Goal: Task Accomplishment & Management: Complete application form

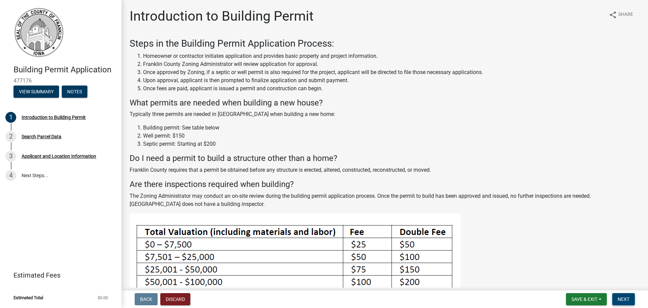
click at [628, 302] on button "Next" at bounding box center [624, 299] width 23 height 12
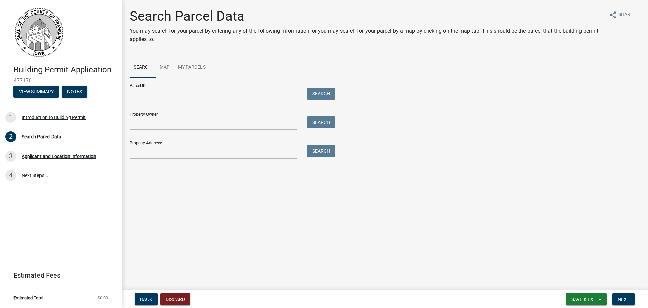
click at [174, 96] on input "Parcel ID:" at bounding box center [213, 94] width 167 height 14
paste input "0733236007"
type input "0733236007"
click at [323, 95] on button "Search" at bounding box center [321, 93] width 29 height 12
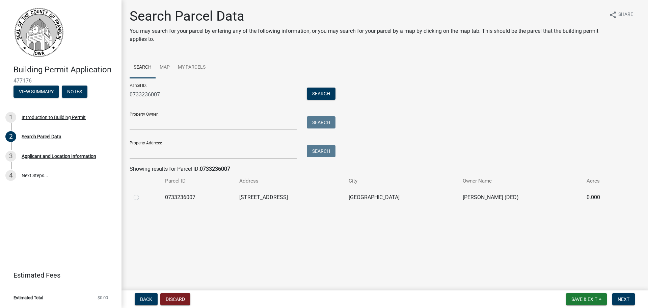
click at [142, 193] on label at bounding box center [142, 193] width 0 height 0
click at [142, 198] on input "radio" at bounding box center [144, 195] width 4 height 4
radio input "true"
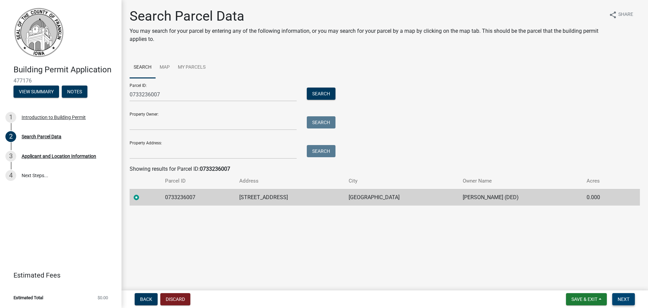
click at [627, 296] on span "Next" at bounding box center [624, 298] width 12 height 5
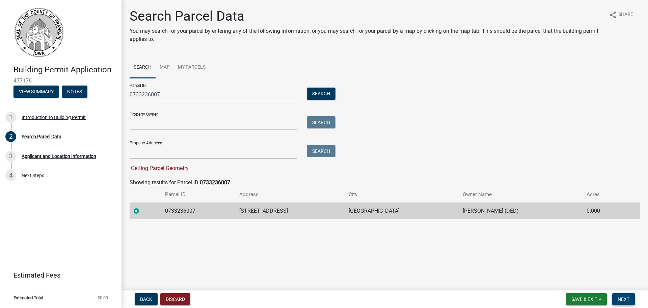
click at [626, 297] on span "Next" at bounding box center [624, 298] width 12 height 5
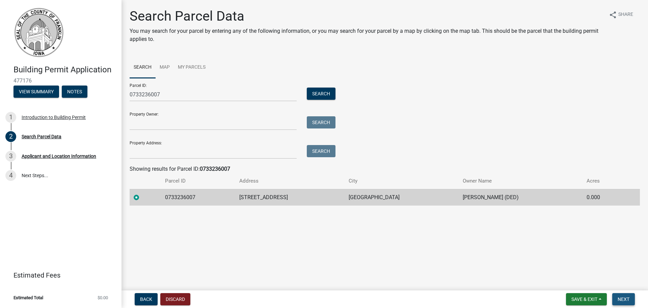
click at [624, 295] on button "Next" at bounding box center [624, 299] width 23 height 12
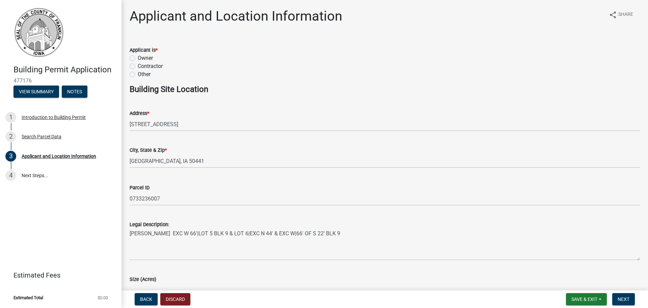
click at [136, 67] on div "Contractor" at bounding box center [385, 66] width 511 height 8
click at [138, 66] on label "Contractor" at bounding box center [150, 66] width 25 height 8
click at [138, 66] on input "Contractor" at bounding box center [140, 64] width 4 height 4
radio input "true"
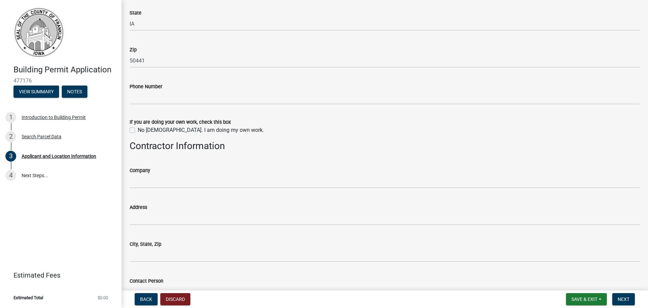
scroll to position [439, 0]
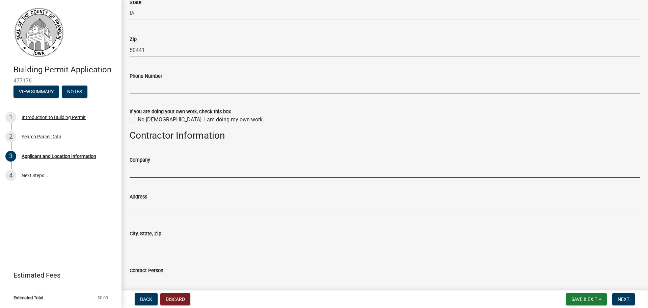
click at [176, 165] on input "Company" at bounding box center [385, 171] width 511 height 14
type input "Options Exteriors"
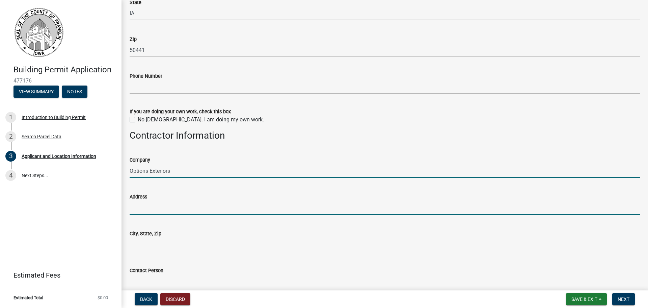
click at [174, 202] on input "Address" at bounding box center [385, 208] width 511 height 14
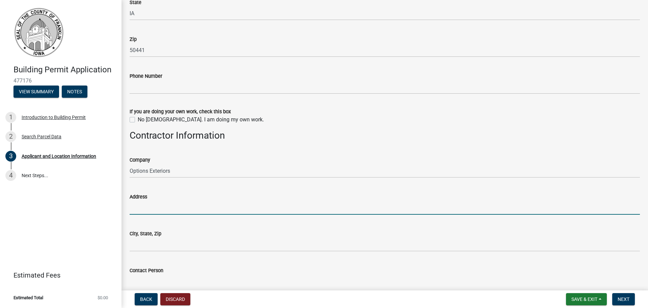
type input "[STREET_ADDRESS]"
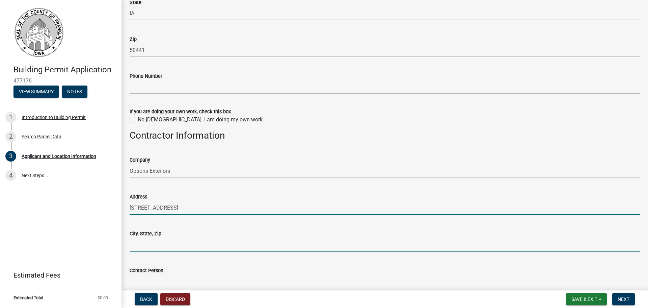
type input "[PERSON_NAME]"
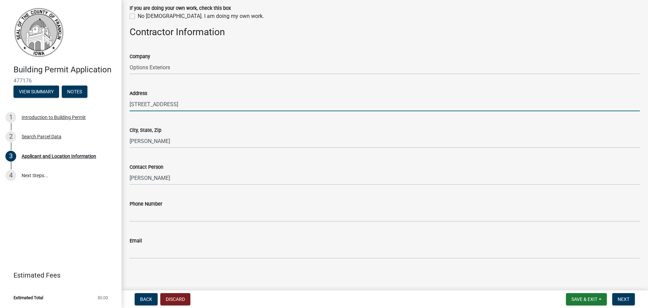
scroll to position [545, 0]
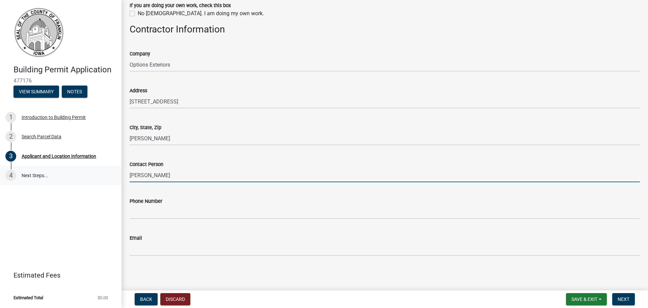
drag, startPoint x: 148, startPoint y: 177, endPoint x: 110, endPoint y: 176, distance: 38.2
click at [110, 176] on div "Building Permit Application 477176 View Summary Notes 1 Introduction to Buildin…" at bounding box center [324, 154] width 648 height 308
type input "[PERSON_NAME]"
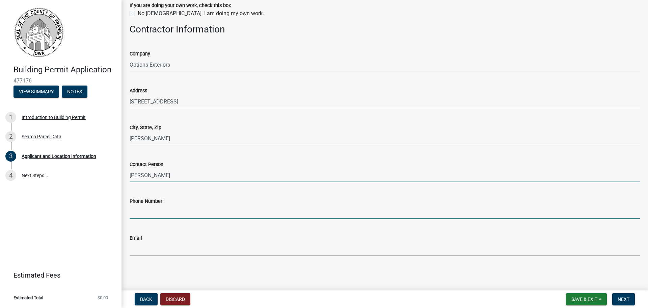
click at [149, 214] on input "Phone Number" at bounding box center [385, 212] width 511 height 14
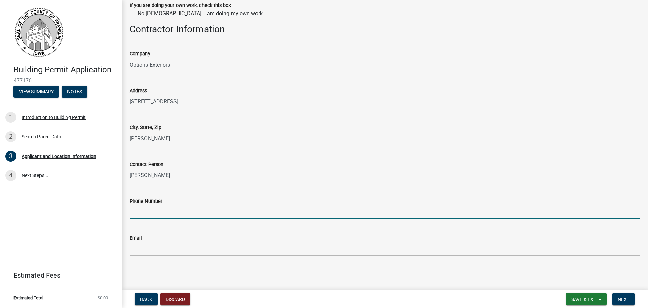
type input "6054312807"
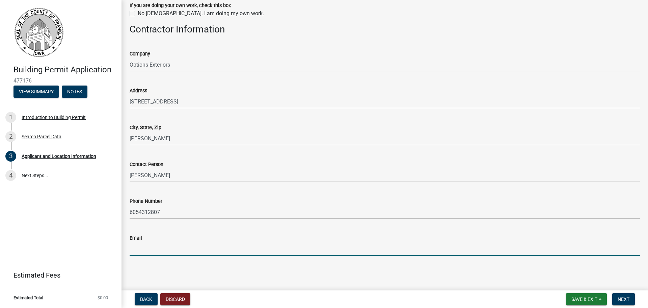
click at [151, 248] on input "Email" at bounding box center [385, 249] width 511 height 14
type input "[PERSON_NAME][EMAIL_ADDRESS][DOMAIN_NAME]"
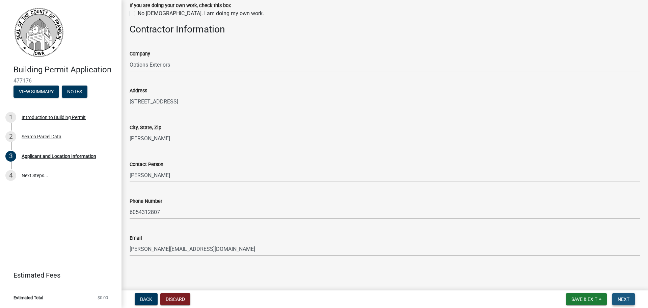
click at [628, 299] on span "Next" at bounding box center [624, 298] width 12 height 5
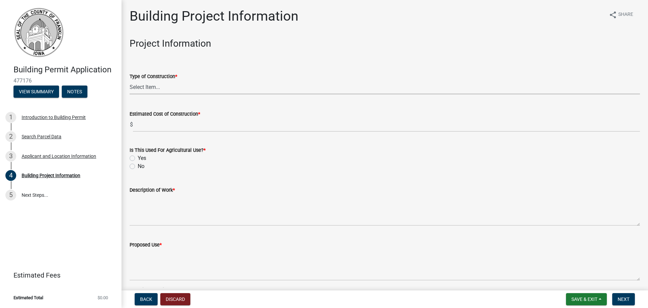
click at [150, 87] on select "Select Item... Single Family Dwelling Two Family Dwelling Multi Family Dwelling…" at bounding box center [385, 87] width 511 height 14
click at [130, 80] on select "Select Item... Single Family Dwelling Two Family Dwelling Multi Family Dwelling…" at bounding box center [385, 87] width 511 height 14
select select "8c62c722-4692-4cc5-99e8-d1aa43e90306"
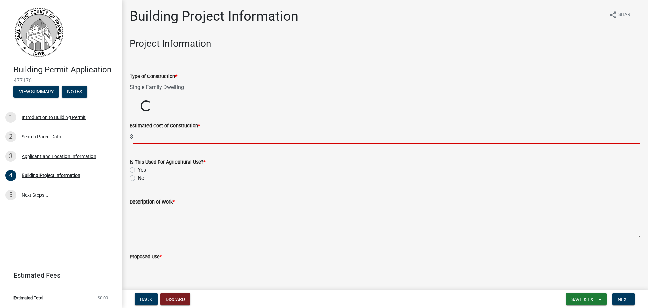
drag, startPoint x: 156, startPoint y: 135, endPoint x: 161, endPoint y: 138, distance: 5.3
click at [156, 135] on input "text" at bounding box center [386, 137] width 507 height 14
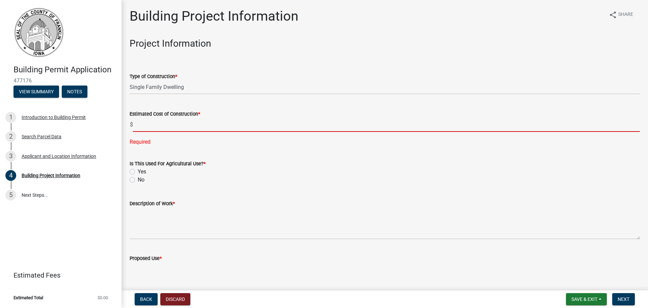
click at [141, 126] on input "text" at bounding box center [386, 125] width 507 height 14
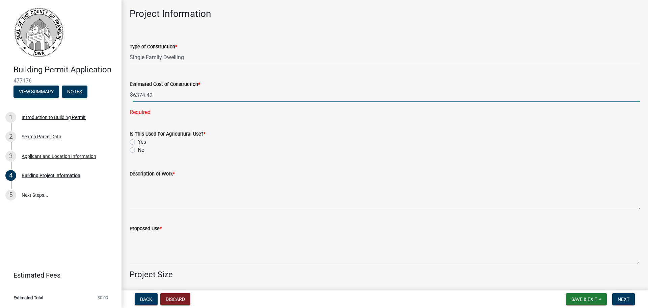
scroll to position [68, 0]
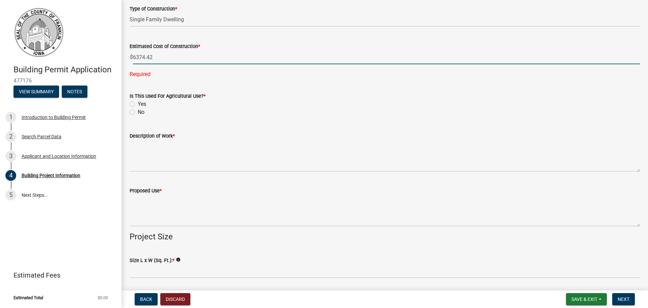
type input "6374.42"
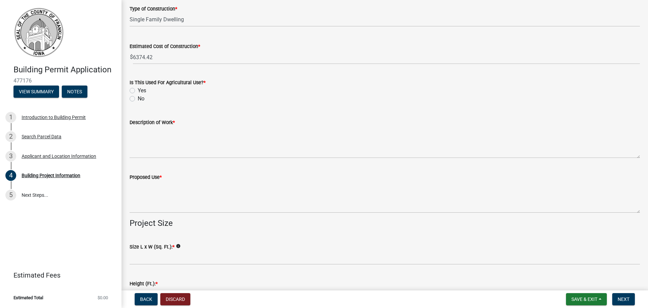
click at [138, 99] on label "No" at bounding box center [141, 99] width 7 height 8
click at [138, 99] on input "No" at bounding box center [140, 97] width 4 height 4
radio input "true"
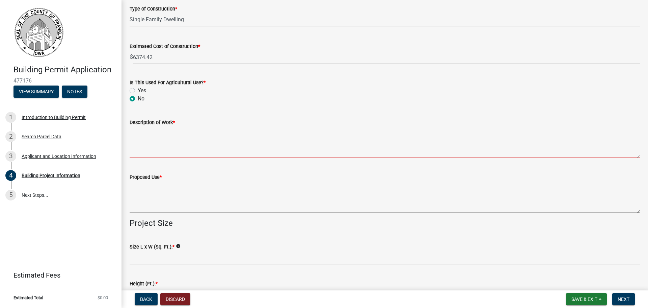
click at [160, 154] on textarea "Description of Work *" at bounding box center [385, 142] width 511 height 32
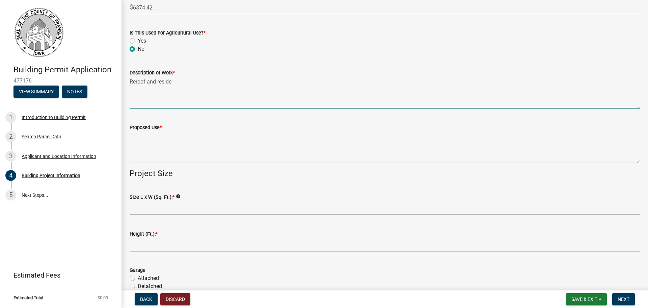
scroll to position [169, 0]
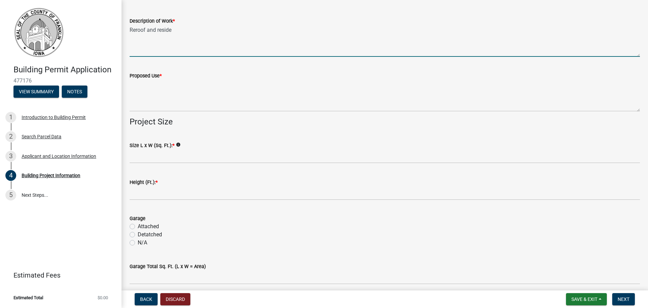
type textarea "Reroof and reside"
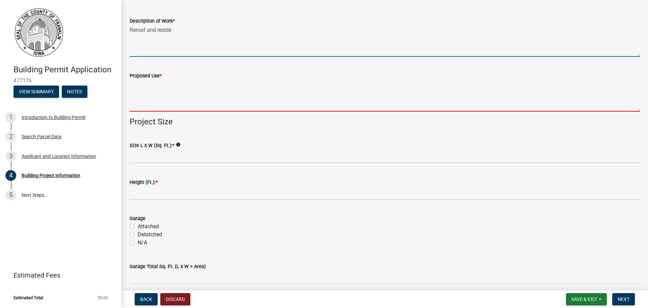
click at [143, 103] on textarea "Proposed Use *" at bounding box center [385, 96] width 511 height 32
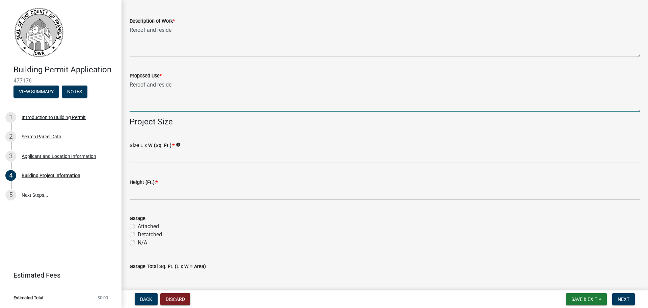
scroll to position [203, 0]
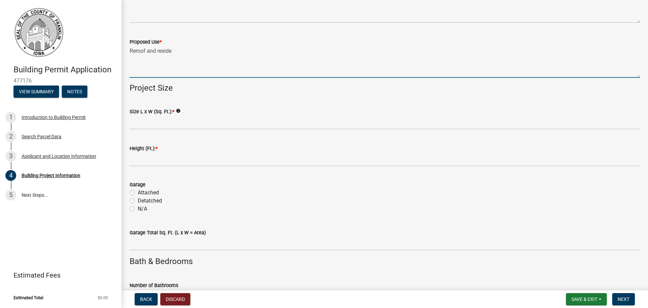
type textarea "Reroof and reside"
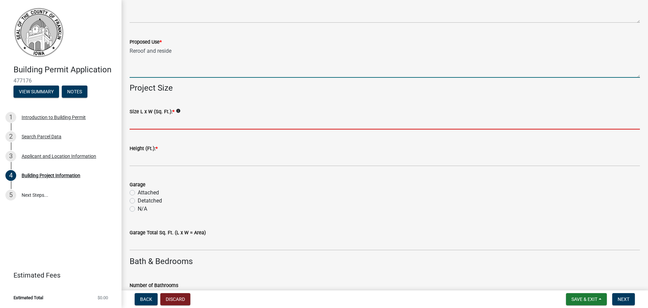
click at [152, 124] on input "Size L x W (Sq. Ft.): *" at bounding box center [385, 122] width 511 height 14
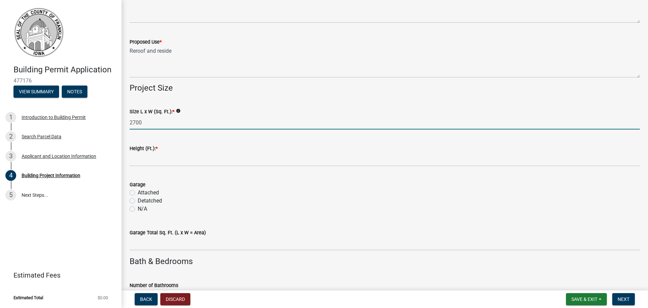
type input "2700"
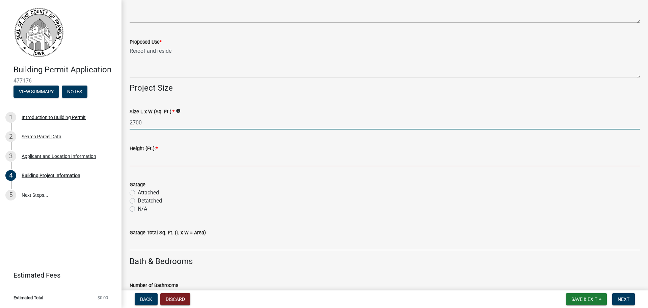
click at [148, 162] on input "text" at bounding box center [385, 159] width 511 height 14
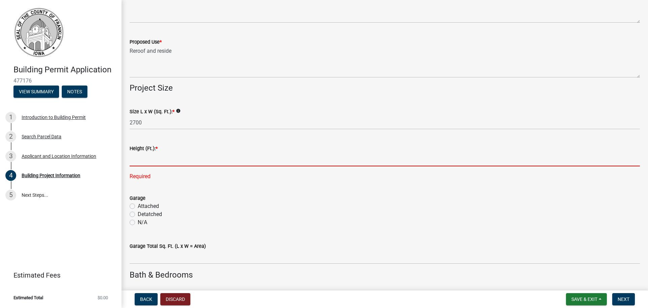
click at [139, 162] on input "text" at bounding box center [385, 159] width 511 height 14
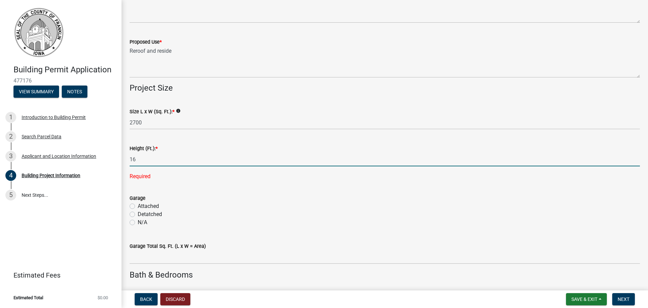
scroll to position [236, 0]
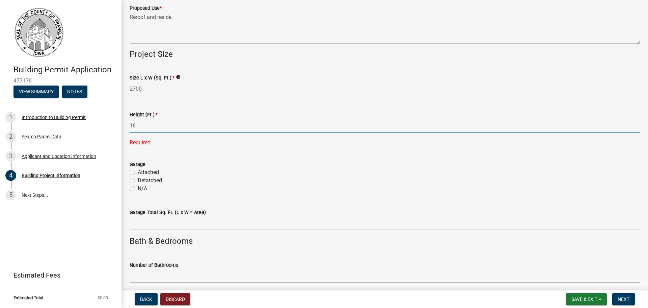
type input "16"
click at [137, 172] on div "Garage Attached Detatched N/A" at bounding box center [385, 176] width 511 height 32
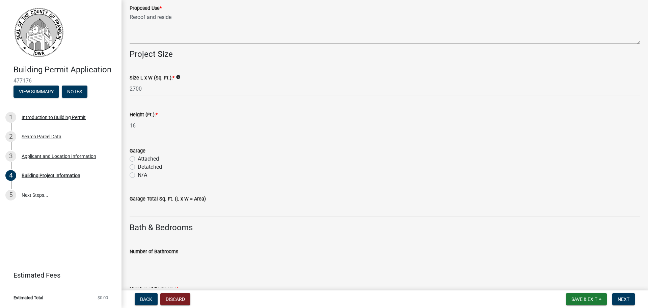
click at [138, 158] on label "Attached" at bounding box center [148, 159] width 21 height 8
click at [138, 158] on input "Attached" at bounding box center [140, 157] width 4 height 4
radio input "true"
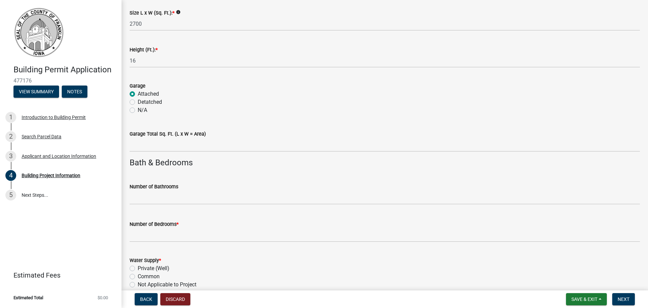
scroll to position [371, 0]
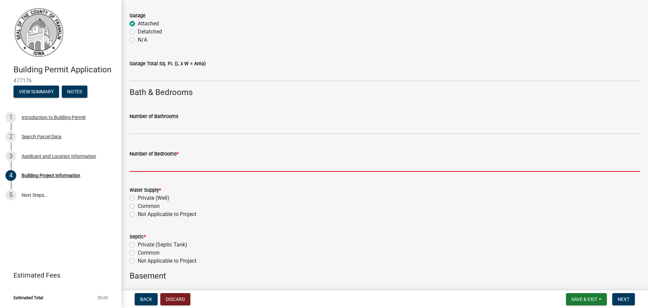
click at [155, 165] on input "text" at bounding box center [385, 165] width 511 height 14
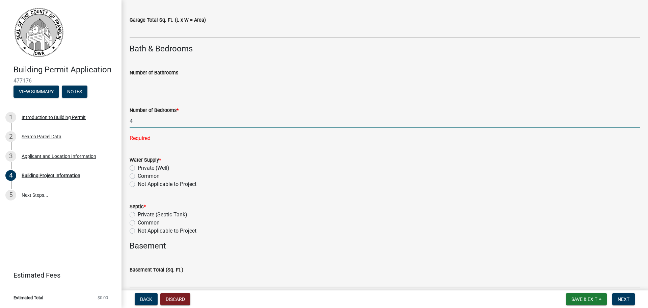
scroll to position [473, 0]
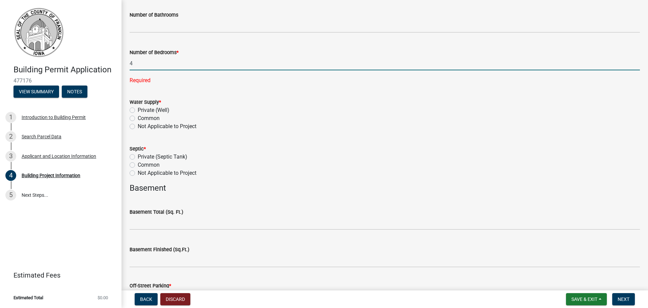
type input "4"
click at [134, 124] on wm-data-entity-input-list "Project Information Type of Construction * Select Item... Single Family Dwellin…" at bounding box center [385, 78] width 511 height 1026
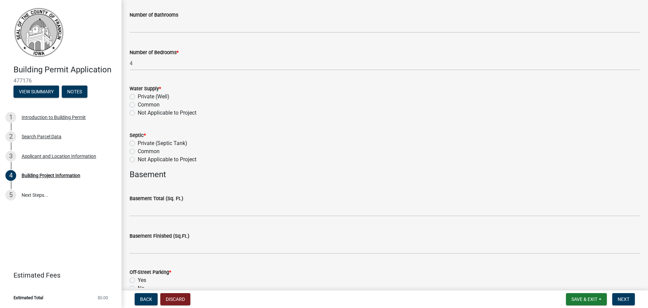
click at [138, 112] on label "Not Applicable to Project" at bounding box center [167, 113] width 59 height 8
click at [138, 112] on input "Not Applicable to Project" at bounding box center [140, 111] width 4 height 4
radio input "true"
click at [138, 158] on label "Not Applicable to Project" at bounding box center [167, 159] width 59 height 8
click at [138, 158] on input "Not Applicable to Project" at bounding box center [140, 157] width 4 height 4
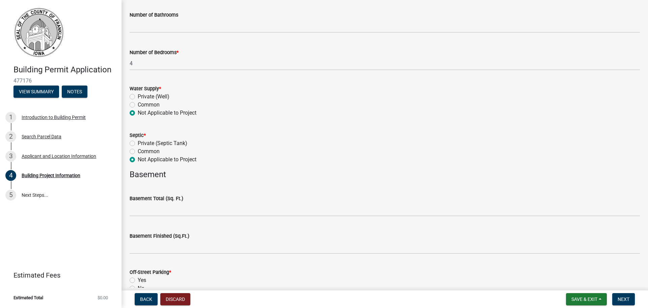
radio input "true"
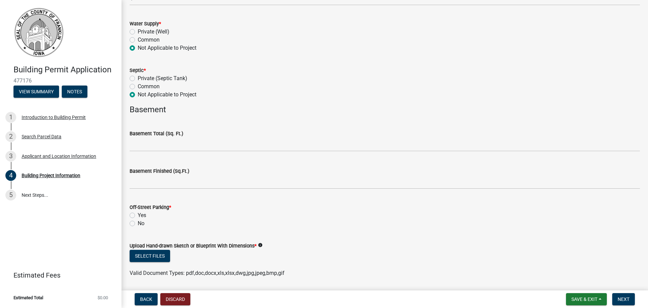
scroll to position [608, 0]
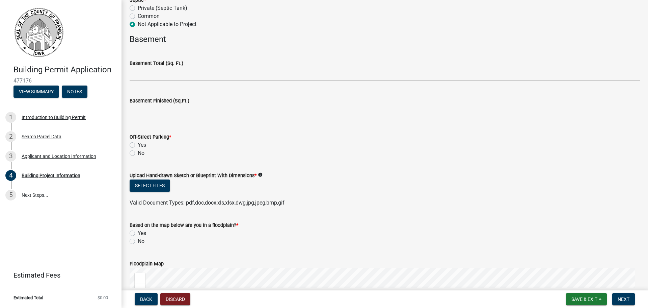
click at [138, 146] on label "Yes" at bounding box center [142, 145] width 8 height 8
click at [138, 145] on input "Yes" at bounding box center [140, 143] width 4 height 4
radio input "true"
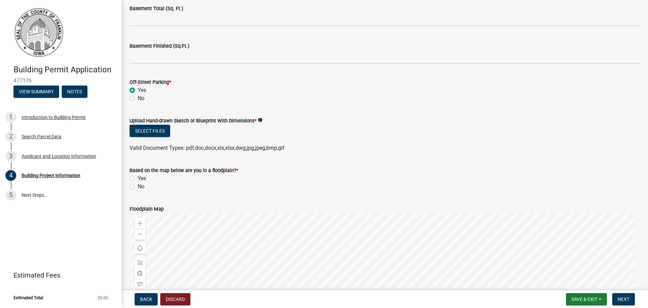
scroll to position [675, 0]
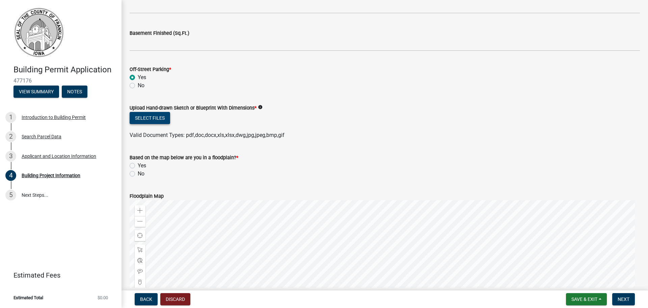
click at [162, 120] on button "Select files" at bounding box center [150, 118] width 41 height 12
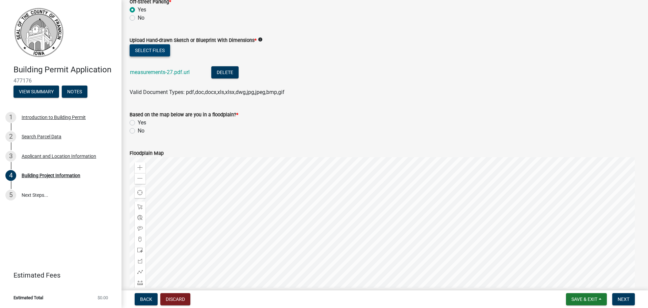
scroll to position [777, 0]
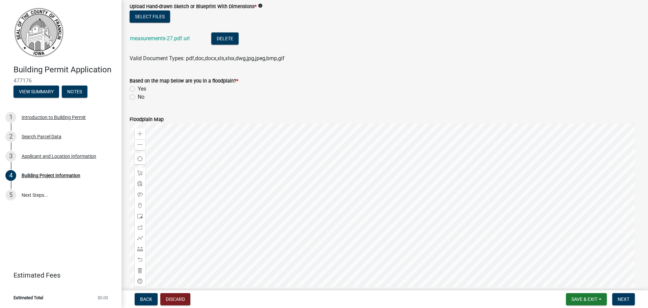
click at [136, 95] on div "No" at bounding box center [385, 97] width 511 height 8
click at [135, 97] on div "No" at bounding box center [385, 97] width 511 height 8
click at [138, 97] on label "No" at bounding box center [141, 97] width 7 height 8
click at [138, 97] on input "No" at bounding box center [140, 95] width 4 height 4
radio input "true"
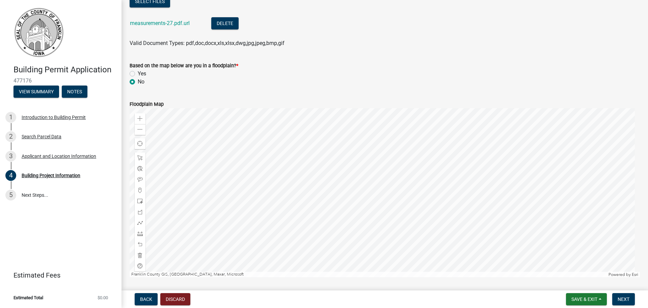
scroll to position [814, 0]
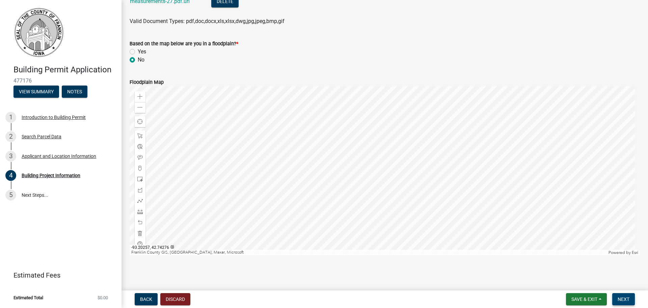
click at [624, 294] on button "Next" at bounding box center [624, 299] width 23 height 12
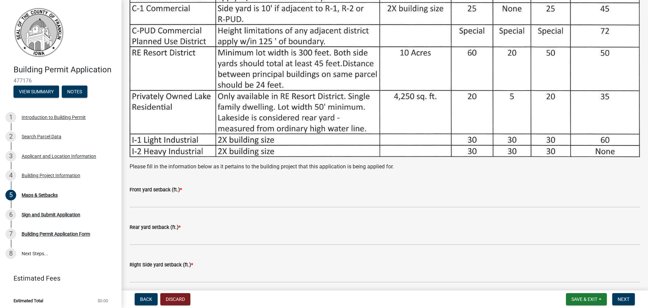
scroll to position [304, 0]
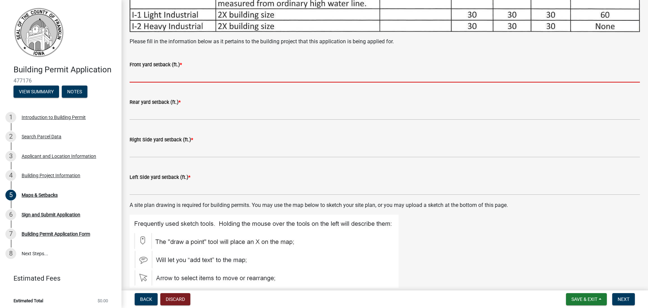
click at [140, 70] on input "text" at bounding box center [385, 76] width 511 height 14
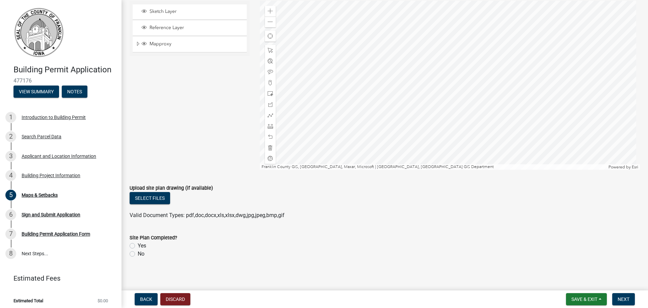
scroll to position [328, 0]
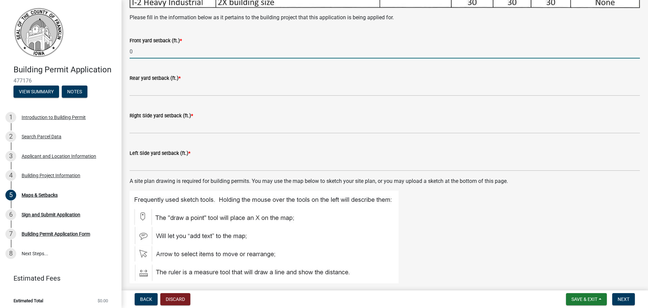
type input "0"
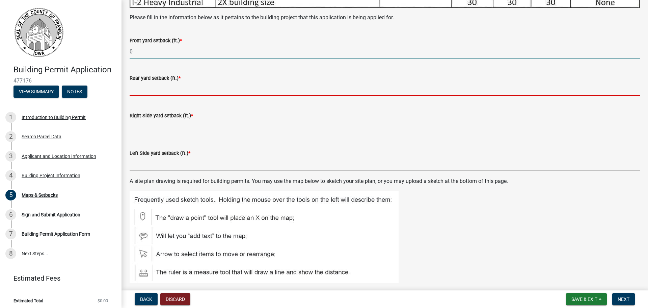
drag, startPoint x: 139, startPoint y: 80, endPoint x: 143, endPoint y: 93, distance: 13.2
click at [139, 82] on input "text" at bounding box center [385, 89] width 511 height 14
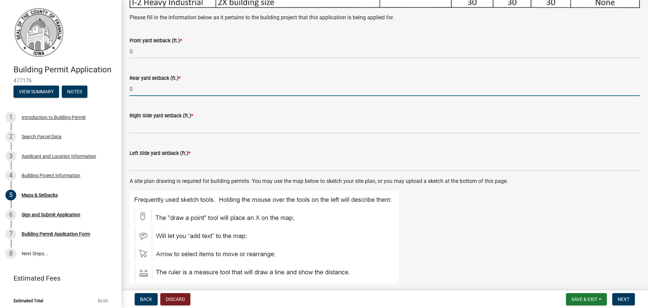
type input "0"
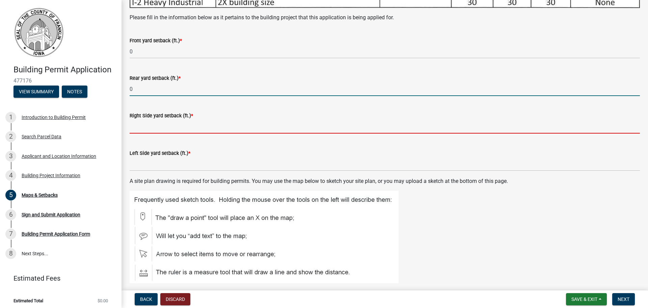
drag, startPoint x: 149, startPoint y: 120, endPoint x: 149, endPoint y: 133, distance: 12.8
click at [149, 120] on input "text" at bounding box center [385, 127] width 511 height 14
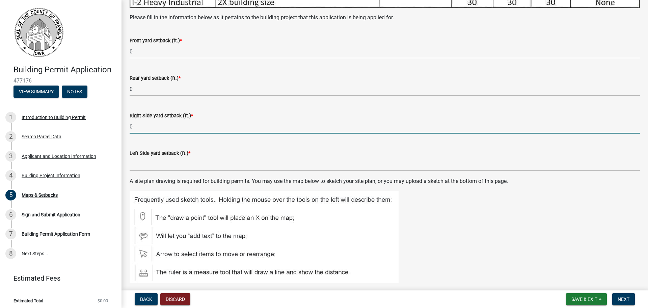
type input "0"
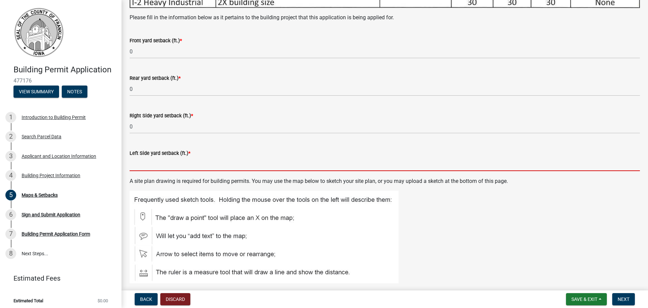
click at [147, 167] on input "text" at bounding box center [385, 164] width 511 height 14
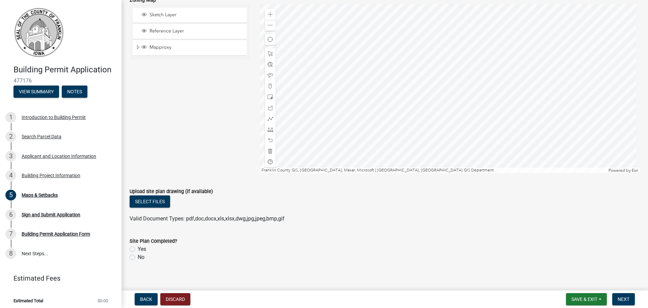
scroll to position [632, 0]
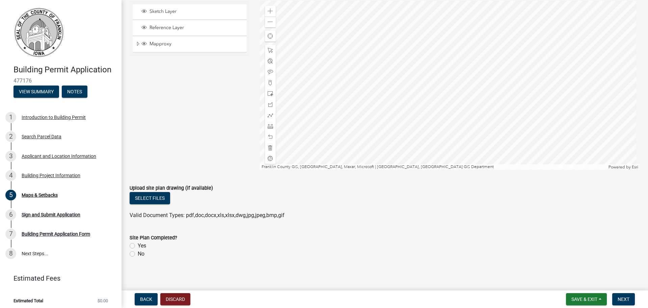
type input "0"
click at [135, 243] on div "Yes" at bounding box center [385, 245] width 511 height 8
click at [138, 250] on label "No" at bounding box center [141, 254] width 7 height 8
click at [138, 250] on input "No" at bounding box center [140, 252] width 4 height 4
radio input "true"
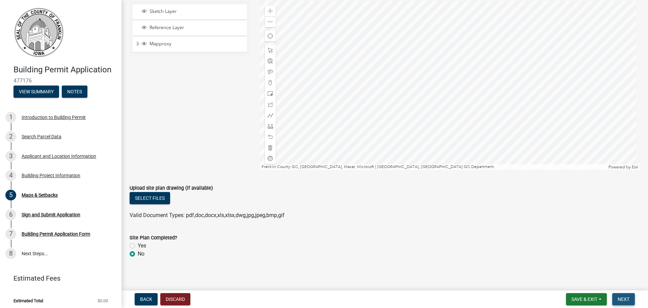
click at [628, 296] on span "Next" at bounding box center [624, 298] width 12 height 5
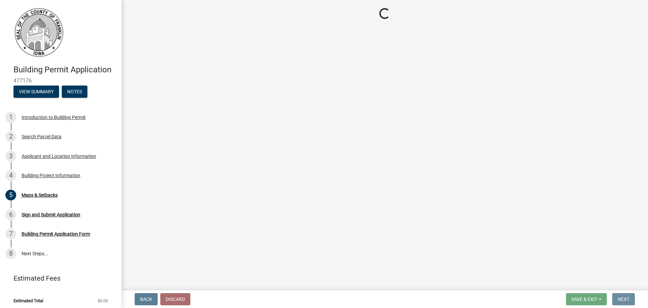
scroll to position [0, 0]
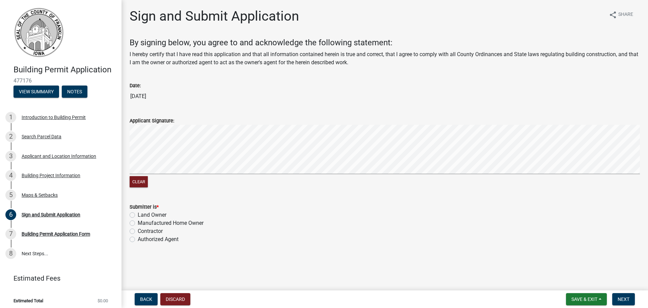
click at [149, 183] on div "Clear" at bounding box center [385, 182] width 511 height 13
click at [143, 182] on button "Clear" at bounding box center [139, 181] width 18 height 11
click at [139, 182] on button "Clear" at bounding box center [139, 181] width 18 height 11
click at [150, 230] on label "Contractor" at bounding box center [150, 231] width 25 height 8
click at [142, 230] on input "Contractor" at bounding box center [140, 229] width 4 height 4
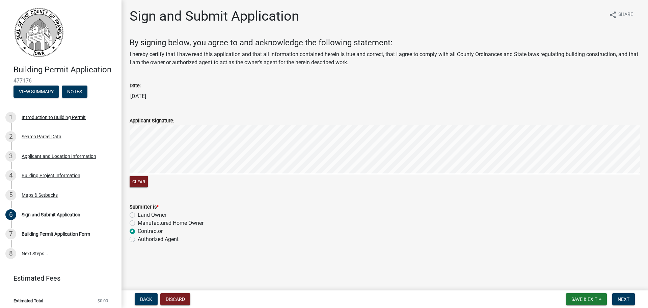
radio input "true"
click at [626, 301] on span "Next" at bounding box center [624, 298] width 12 height 5
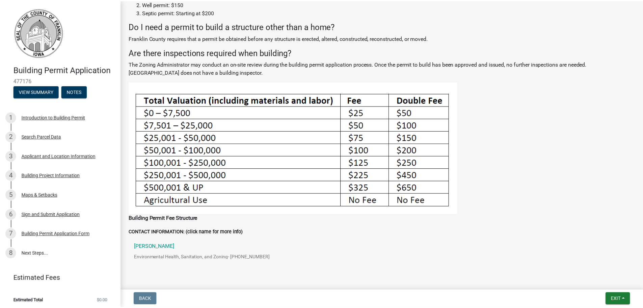
scroll to position [221, 0]
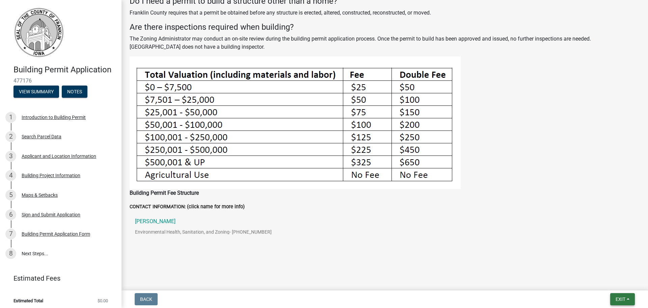
click at [618, 303] on button "Exit" at bounding box center [623, 299] width 25 height 12
click at [601, 281] on button "Save & Exit" at bounding box center [608, 281] width 54 height 16
